Goal: Task Accomplishment & Management: Manage account settings

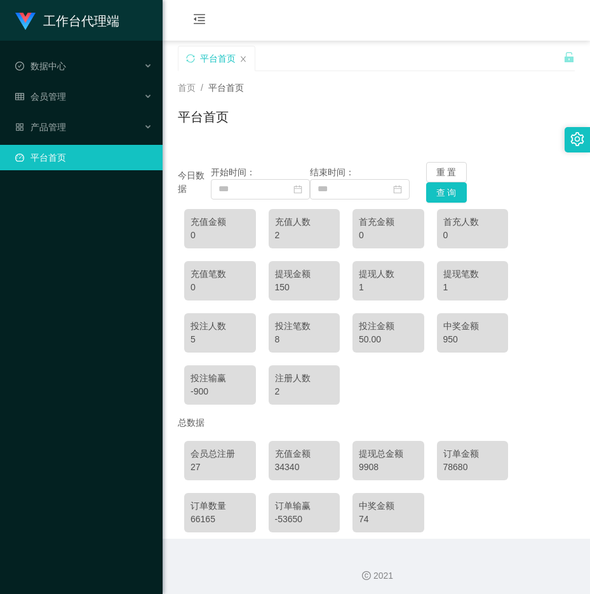
drag, startPoint x: 24, startPoint y: 226, endPoint x: 36, endPoint y: 225, distance: 12.8
click at [36, 224] on div "工作台代理端 数据中心 会员管理 产品管理 平台首页" at bounding box center [81, 297] width 163 height 594
drag, startPoint x: 546, startPoint y: 0, endPoint x: 335, endPoint y: 75, distance: 223.8
click at [335, 75] on div "首页 / 平台首页 / 平台首页" at bounding box center [377, 109] width 428 height 76
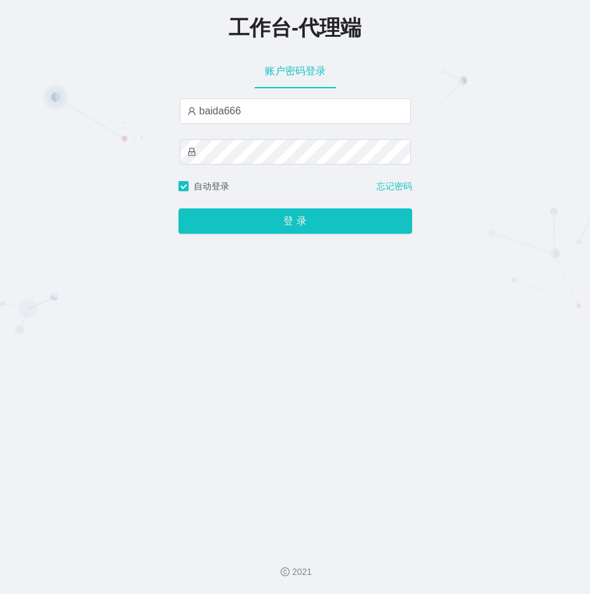
click at [63, 104] on div "工作台-代理端 账户密码登录 baida666 自动登录 忘记密码 登 录" at bounding box center [295, 267] width 590 height 535
click at [304, 351] on div "工作台-代理端 账户密码登录 baida666 自动登录 忘记密码 登 录" at bounding box center [295, 267] width 590 height 535
click at [80, 95] on div "工作台-代理端 账户密码登录 baida666 自动登录 忘记密码 登 录" at bounding box center [295, 267] width 590 height 535
click at [469, 254] on div "工作台-代理端 账户密码登录 baida666 自动登录 忘记密码 登 录" at bounding box center [295, 267] width 590 height 535
click at [277, 119] on input "baida666" at bounding box center [295, 110] width 231 height 25
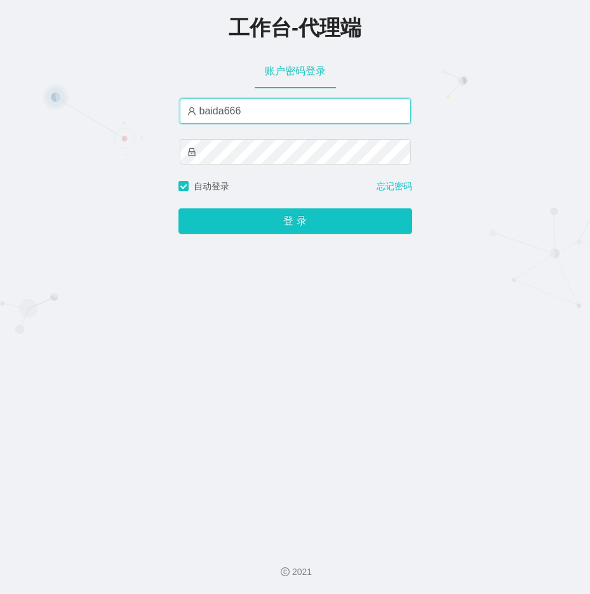
click at [277, 118] on input "baida666" at bounding box center [295, 110] width 231 height 25
drag, startPoint x: 256, startPoint y: 107, endPoint x: 109, endPoint y: 108, distance: 146.8
click at [109, 108] on div "工作台-代理端 账户密码登录 baida666 自动登录 忘记密码 登 录" at bounding box center [295, 267] width 590 height 535
paste input "333"
drag, startPoint x: 37, startPoint y: 466, endPoint x: 43, endPoint y: 443, distance: 23.6
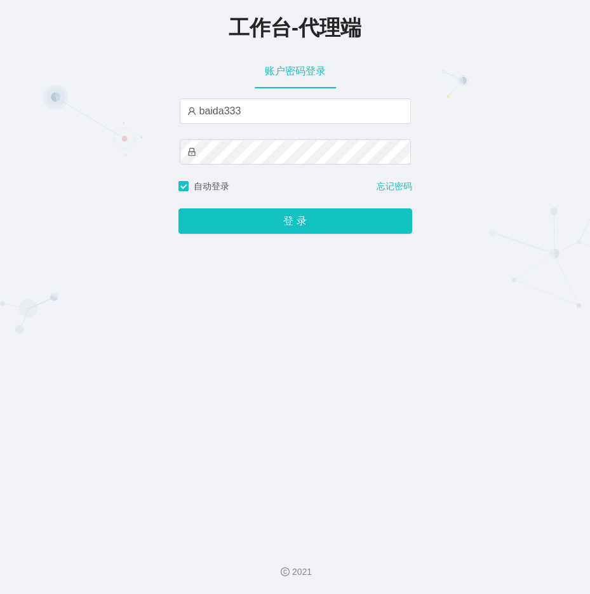
click at [37, 466] on div "工作台-代理端 账户密码登录 baida333 自动登录 忘记密码 登 录" at bounding box center [295, 267] width 590 height 535
click at [81, 156] on div "工作台-代理端 账户密码登录 baida333 自动登录 忘记密码 登 录" at bounding box center [295, 267] width 590 height 535
click at [179, 208] on button "登 录" at bounding box center [296, 220] width 234 height 25
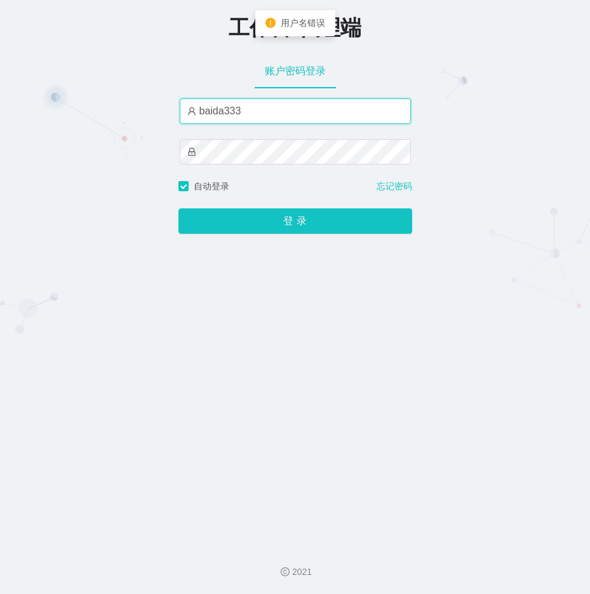
click at [248, 112] on input "baida333" at bounding box center [295, 110] width 231 height 25
type input "baida666"
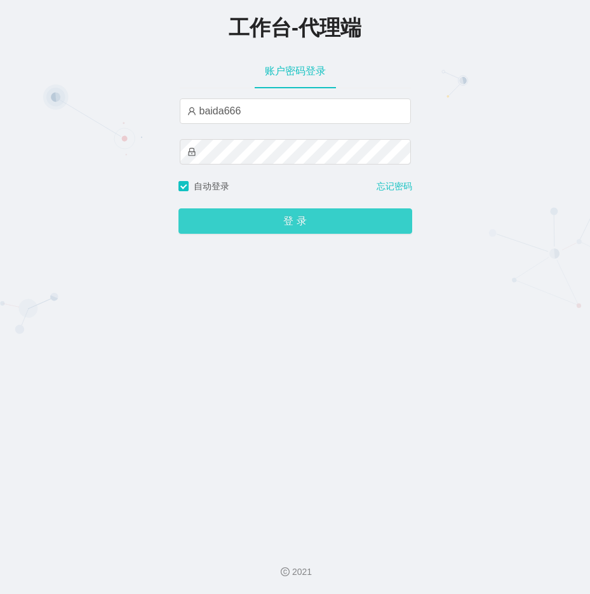
click at [277, 227] on button "登 录" at bounding box center [296, 220] width 234 height 25
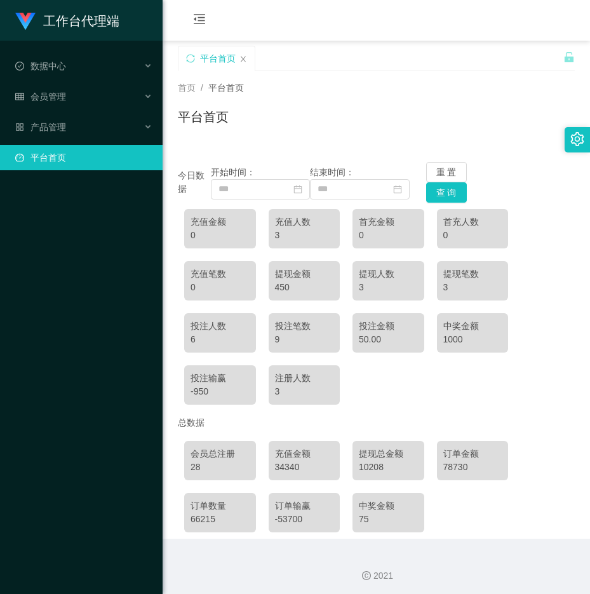
drag, startPoint x: 119, startPoint y: 499, endPoint x: 119, endPoint y: 509, distance: 10.2
click at [119, 499] on div "工作台代理端 数据中心 会员管理 产品管理 平台首页" at bounding box center [81, 297] width 163 height 594
drag, startPoint x: 45, startPoint y: 487, endPoint x: 105, endPoint y: 314, distance: 183.0
click at [105, 314] on div "工作台代理端 数据中心 会员管理 产品管理 平台首页" at bounding box center [81, 297] width 163 height 594
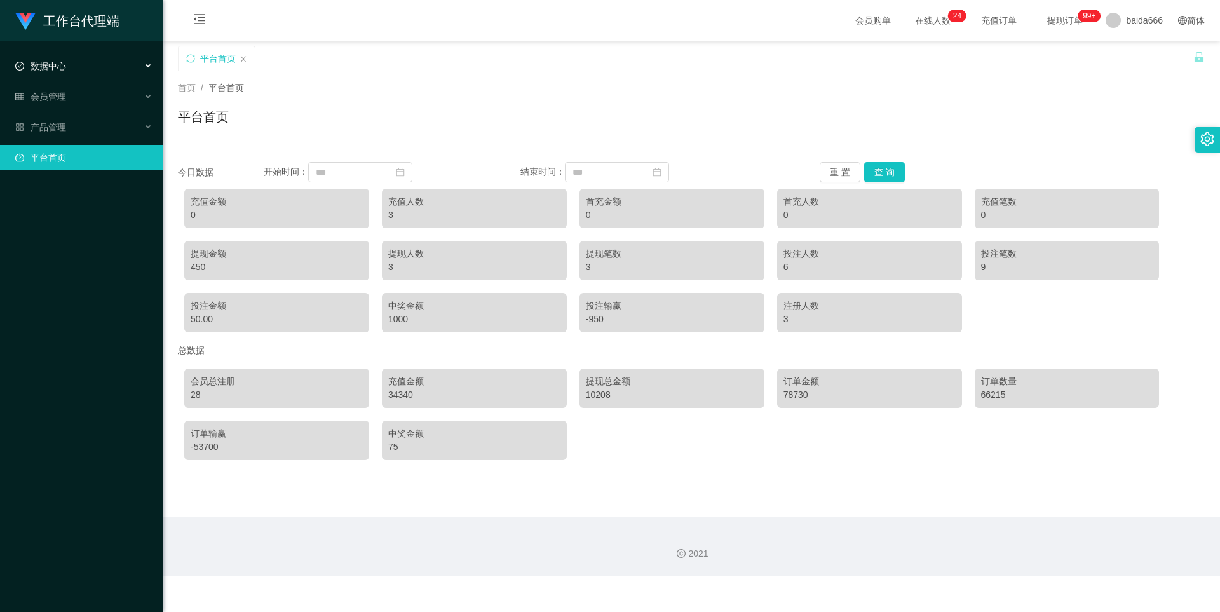
click at [71, 71] on div "数据中心" at bounding box center [81, 65] width 163 height 25
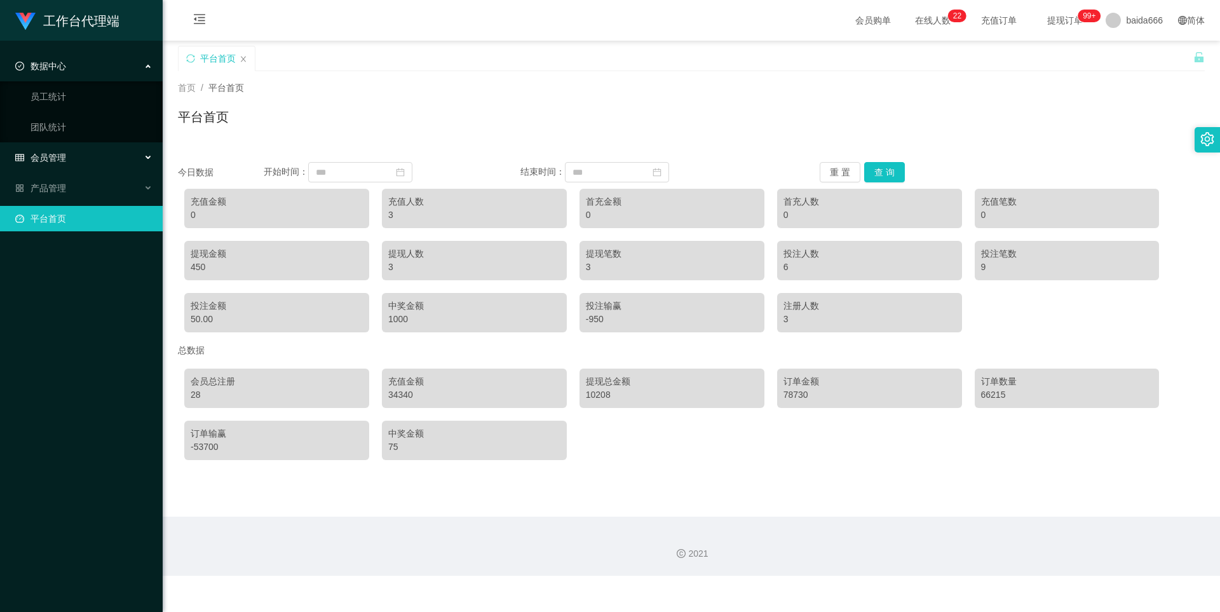
click at [65, 152] on span "会员管理" at bounding box center [40, 157] width 51 height 10
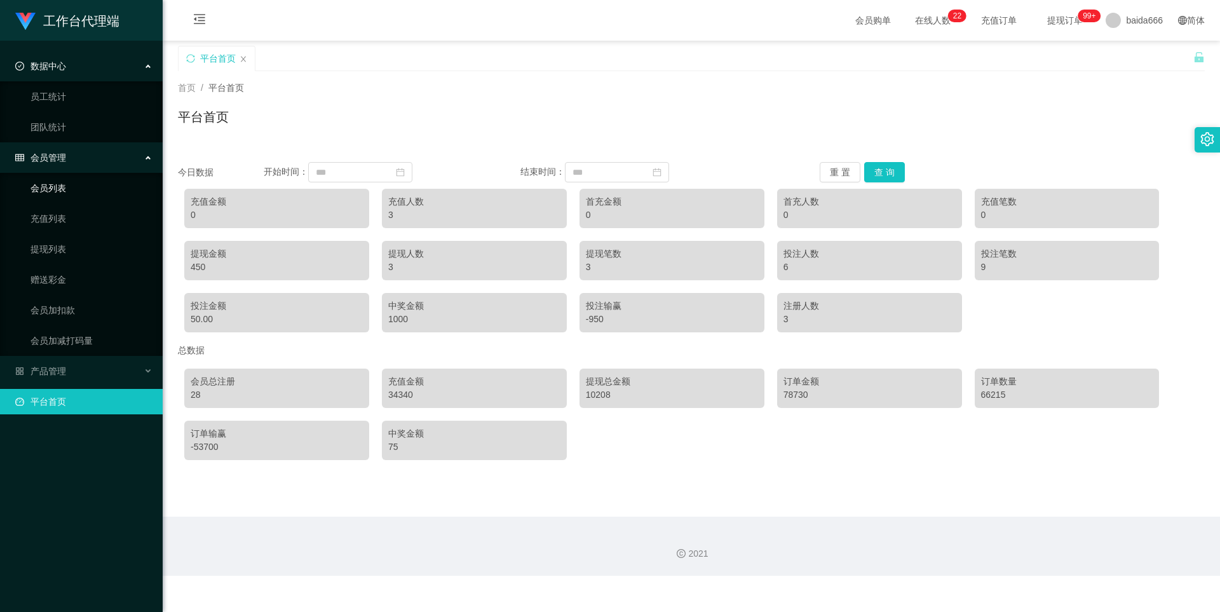
click at [60, 192] on link "会员列表" at bounding box center [91, 187] width 122 height 25
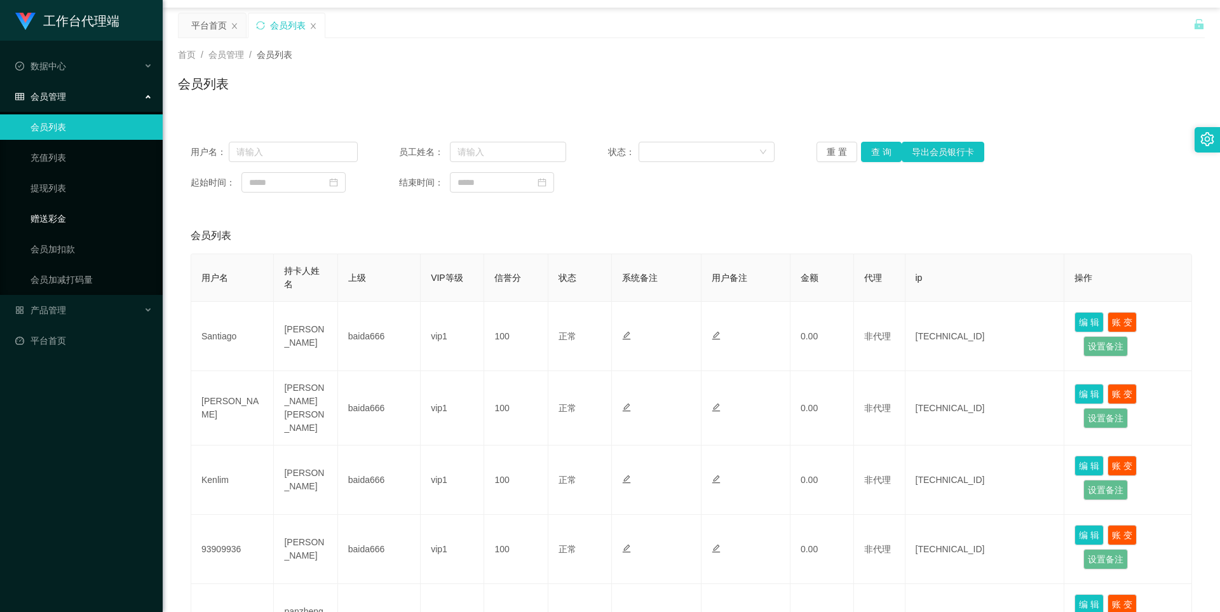
scroll to position [64, 0]
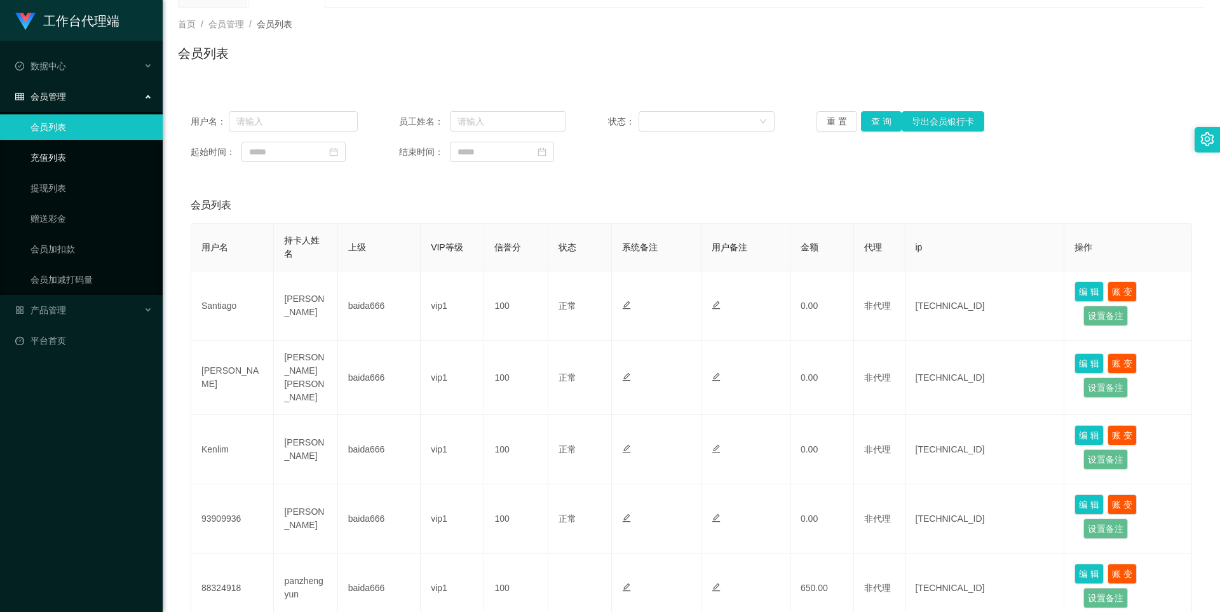
click at [57, 160] on link "充值列表" at bounding box center [91, 157] width 122 height 25
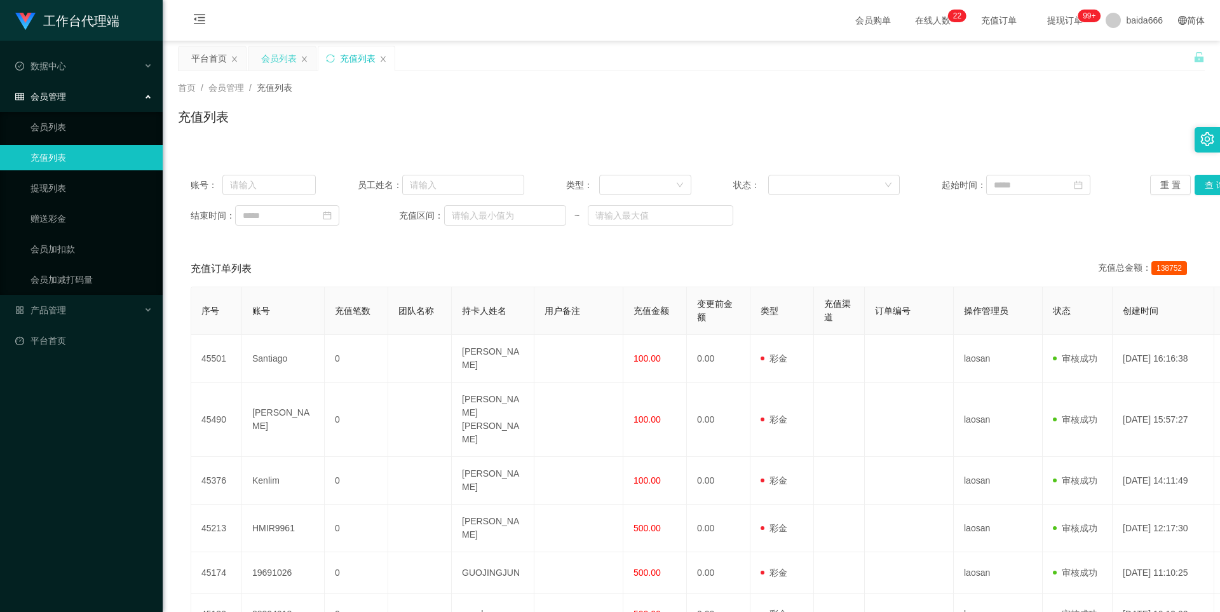
click at [298, 60] on div "会员列表" at bounding box center [281, 58] width 67 height 24
click at [301, 60] on icon "图标: close" at bounding box center [304, 59] width 8 height 8
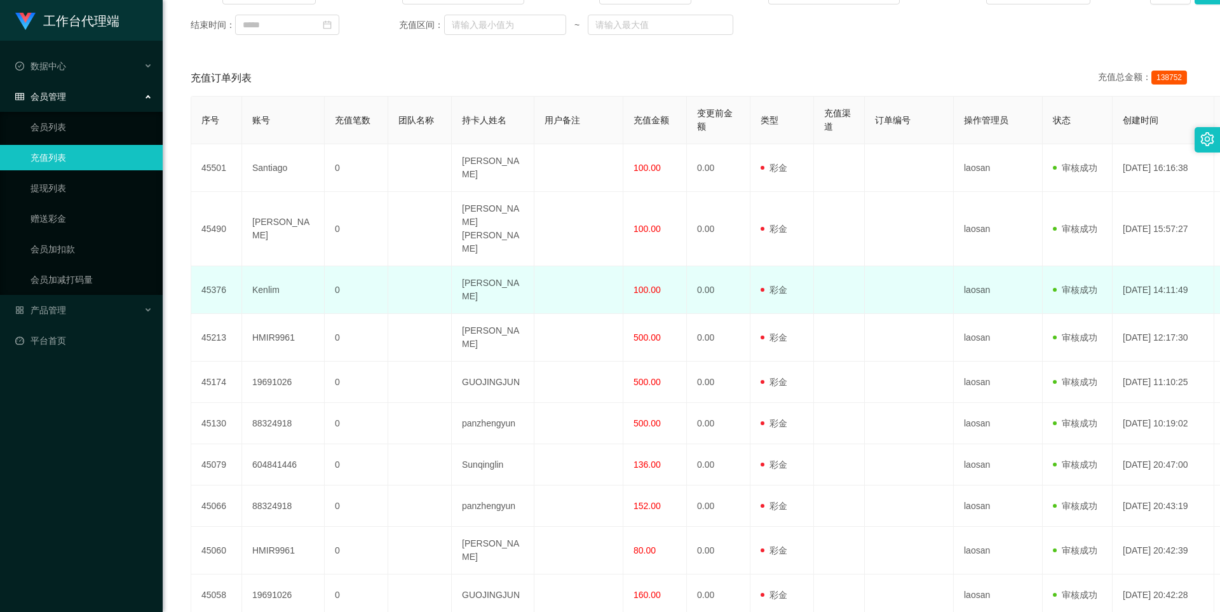
scroll to position [242, 0]
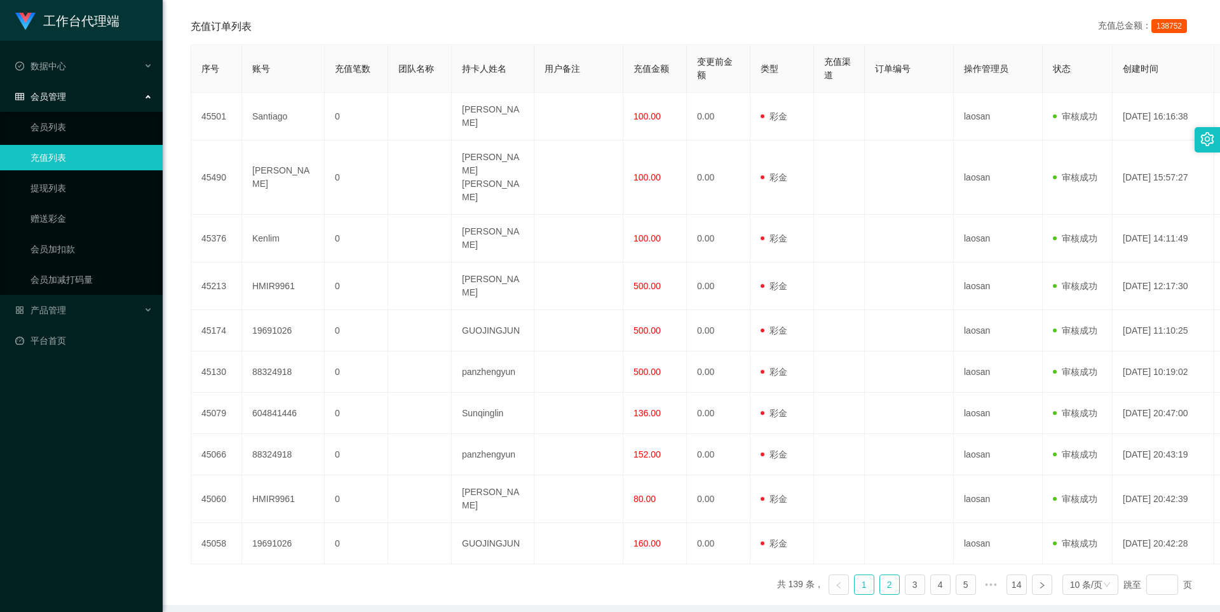
click at [590, 575] on link "2" at bounding box center [889, 584] width 19 height 19
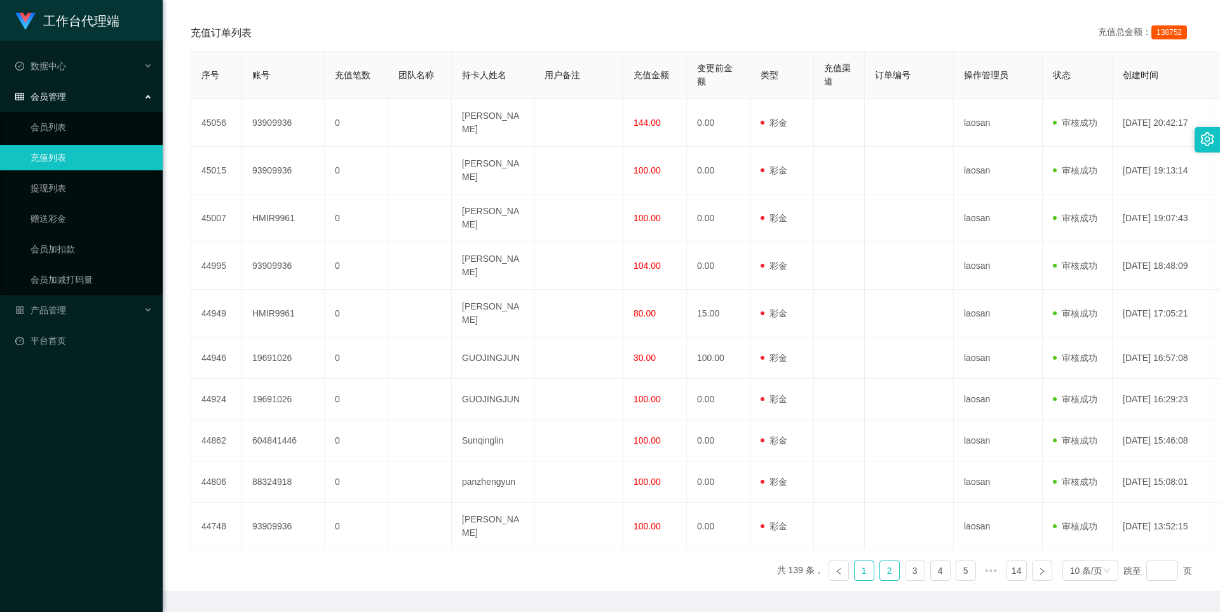
click at [590, 561] on link "1" at bounding box center [863, 570] width 19 height 19
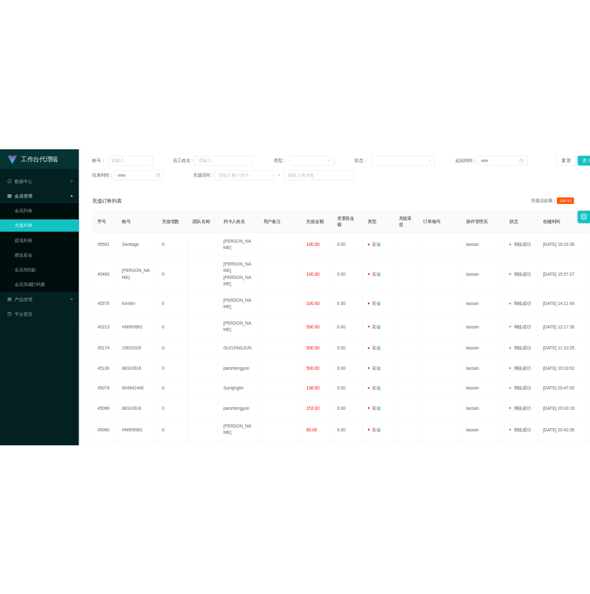
scroll to position [115, 0]
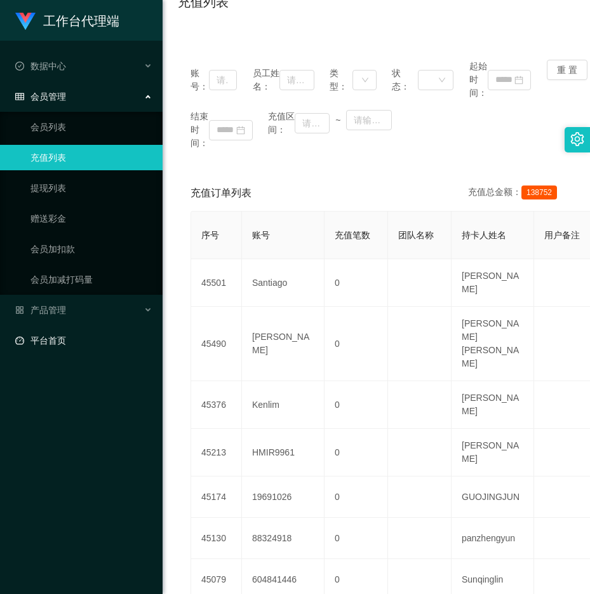
click at [48, 334] on link "平台首页" at bounding box center [83, 340] width 137 height 25
